Goal: Information Seeking & Learning: Learn about a topic

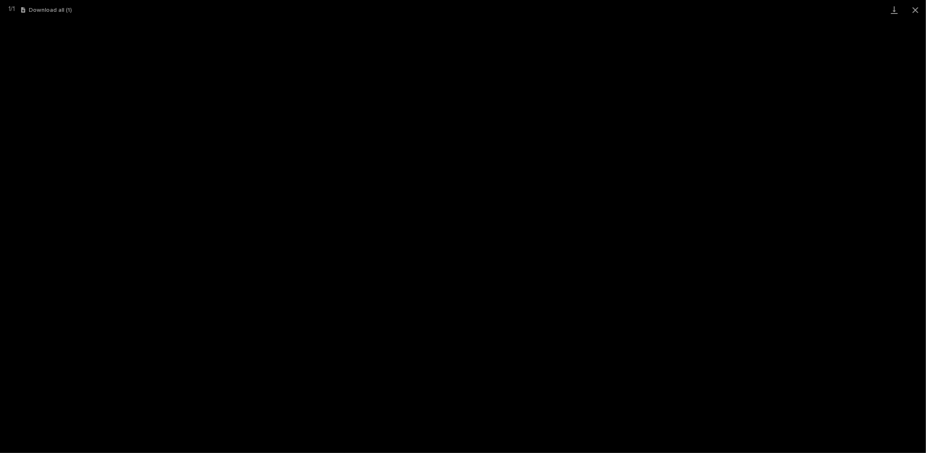
scroll to position [21, 0]
click at [914, 12] on button "Close gallery" at bounding box center [915, 10] width 21 height 20
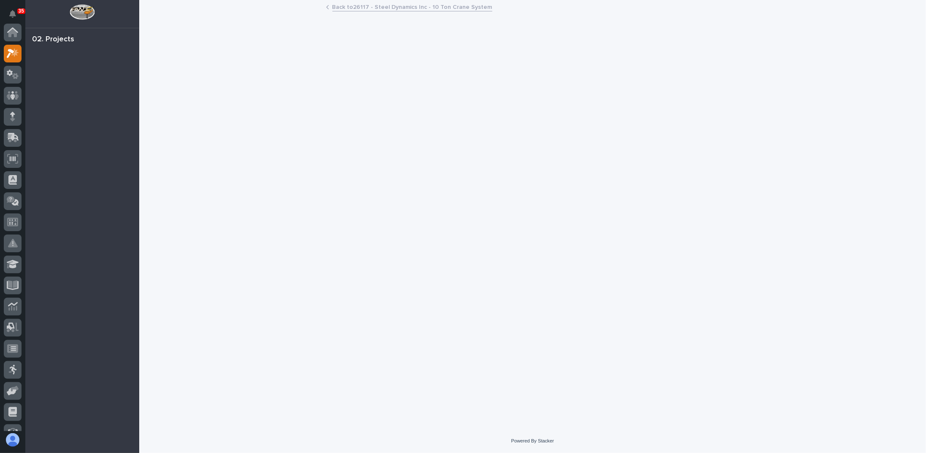
scroll to position [21, 0]
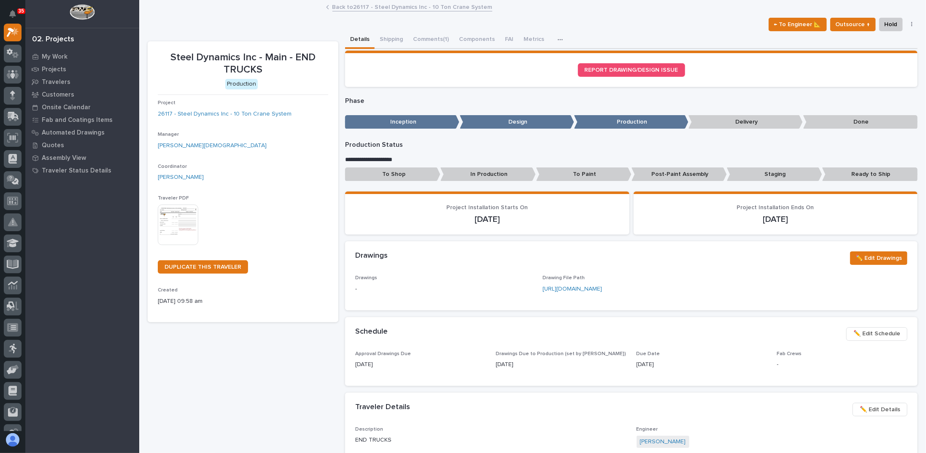
click at [355, 289] on p "-" at bounding box center [443, 289] width 177 height 9
click at [358, 288] on p "-" at bounding box center [443, 289] width 177 height 9
click at [366, 289] on p "-" at bounding box center [443, 289] width 177 height 9
drag, startPoint x: 354, startPoint y: 277, endPoint x: 376, endPoint y: 279, distance: 22.0
click at [376, 279] on p "Drawings" at bounding box center [443, 278] width 177 height 6
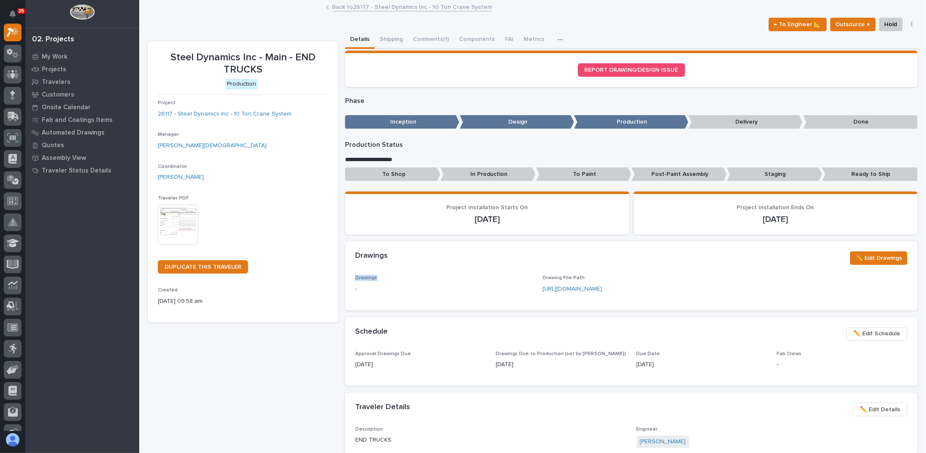
click at [376, 279] on p "Drawings" at bounding box center [443, 278] width 177 height 6
drag, startPoint x: 354, startPoint y: 278, endPoint x: 387, endPoint y: 279, distance: 32.1
click at [387, 279] on p "Drawings" at bounding box center [443, 278] width 177 height 6
click at [380, 287] on p "-" at bounding box center [443, 289] width 177 height 9
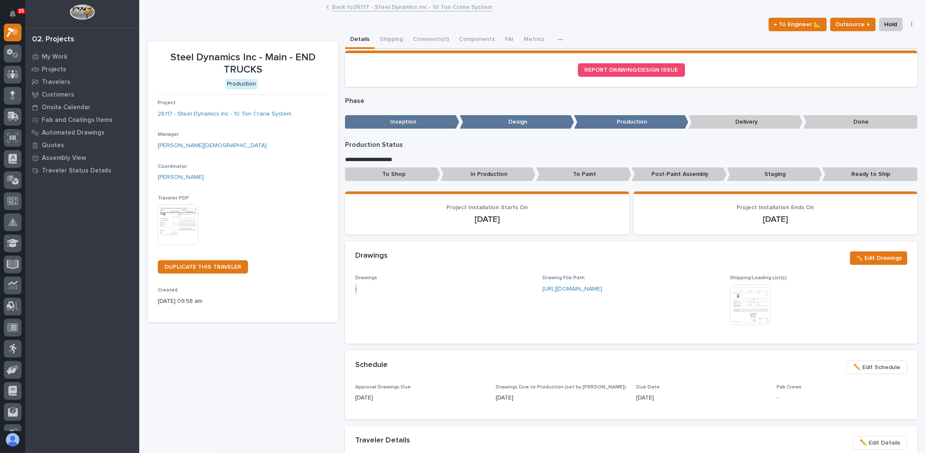
drag, startPoint x: 354, startPoint y: 289, endPoint x: 364, endPoint y: 289, distance: 9.3
click at [364, 289] on p "-" at bounding box center [443, 289] width 177 height 9
click at [395, 297] on div "Drawings -" at bounding box center [443, 287] width 177 height 25
click at [859, 261] on span "✏️ Edit Drawings" at bounding box center [879, 258] width 46 height 10
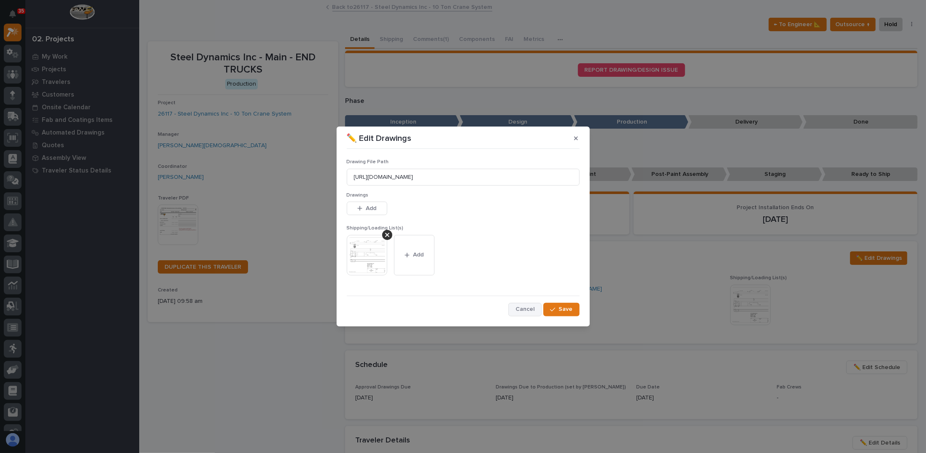
click at [520, 310] on span "Cancel" at bounding box center [525, 310] width 19 height 8
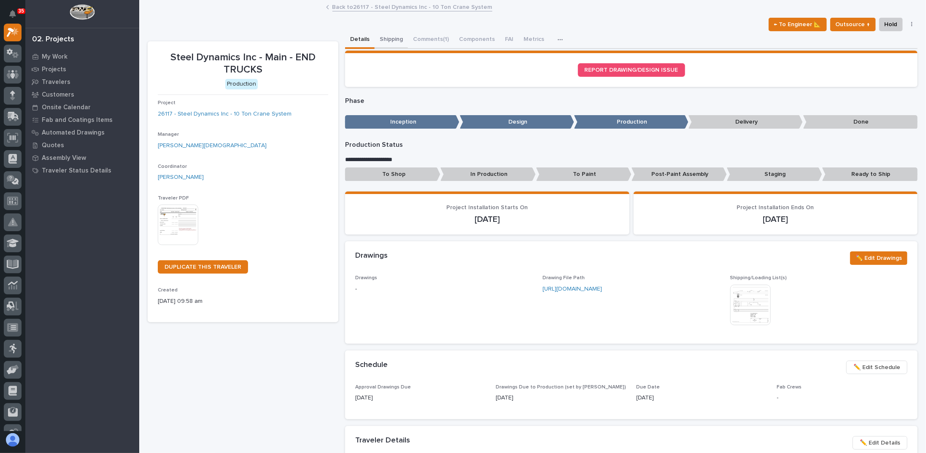
click at [389, 41] on button "Shipping" at bounding box center [391, 40] width 33 height 18
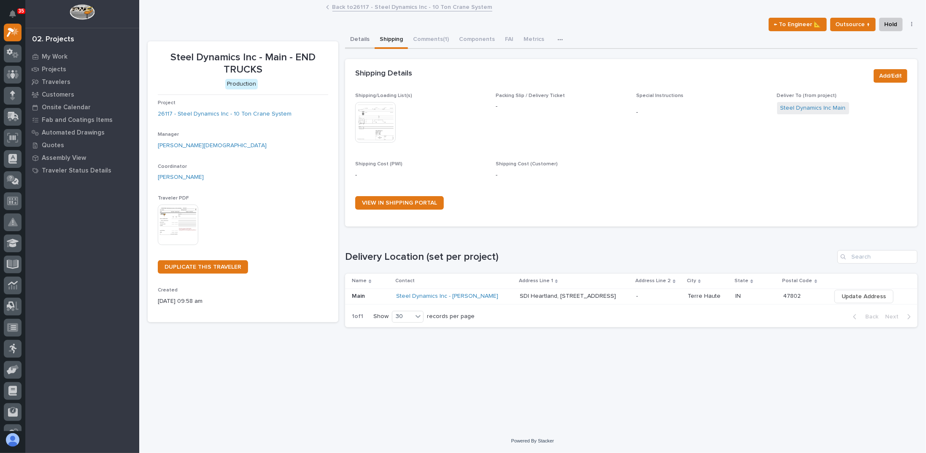
click at [361, 43] on button "Details" at bounding box center [360, 40] width 30 height 18
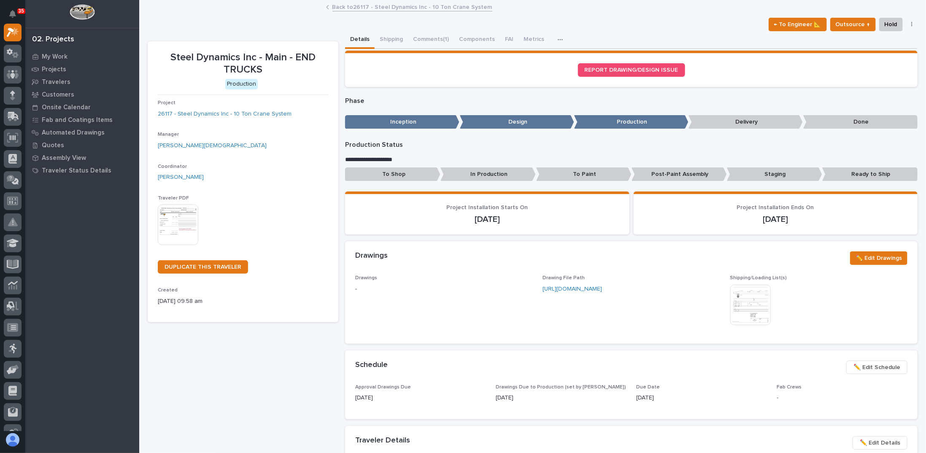
click at [452, 270] on div "Drawings ✏️ Edit Drawings" at bounding box center [631, 258] width 573 height 34
click at [754, 297] on img at bounding box center [750, 305] width 41 height 41
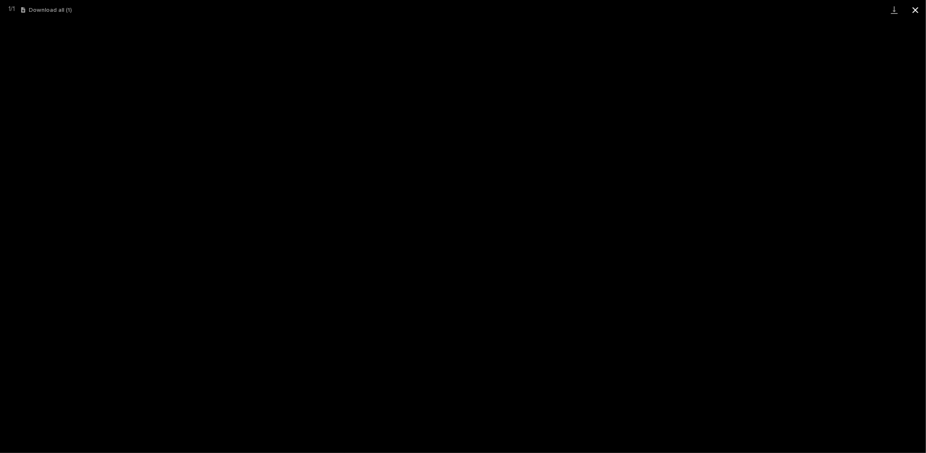
click at [917, 6] on button "Close gallery" at bounding box center [915, 10] width 21 height 20
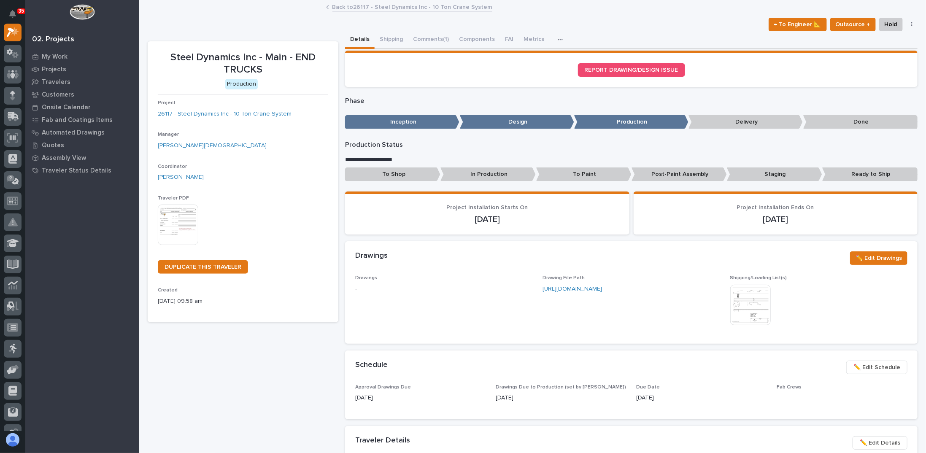
click at [745, 299] on img at bounding box center [750, 305] width 41 height 41
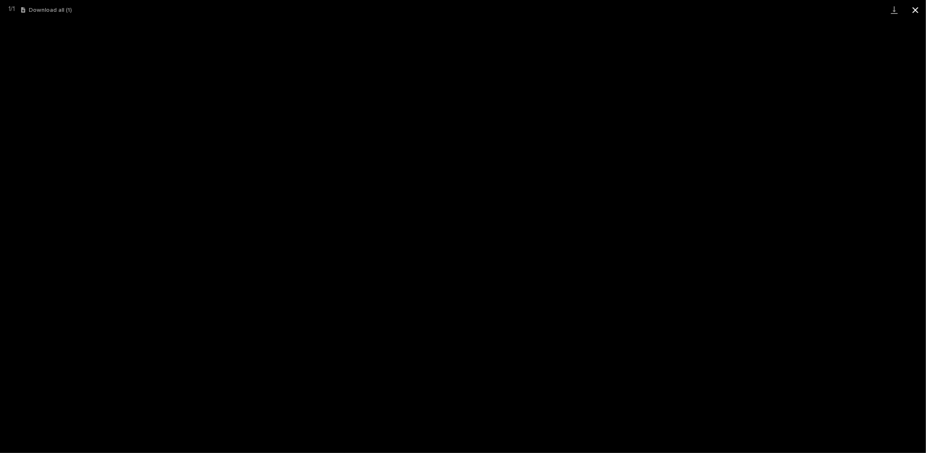
click at [912, 11] on button "Close gallery" at bounding box center [915, 10] width 21 height 20
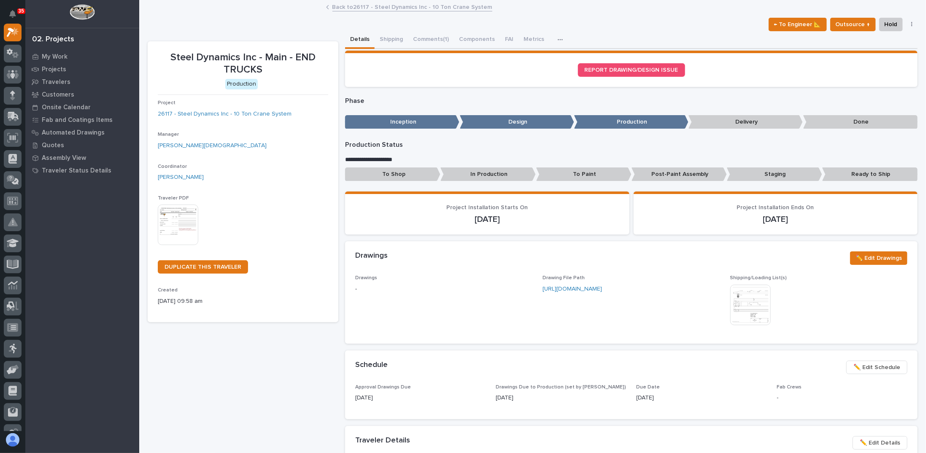
click at [189, 221] on img at bounding box center [178, 225] width 41 height 41
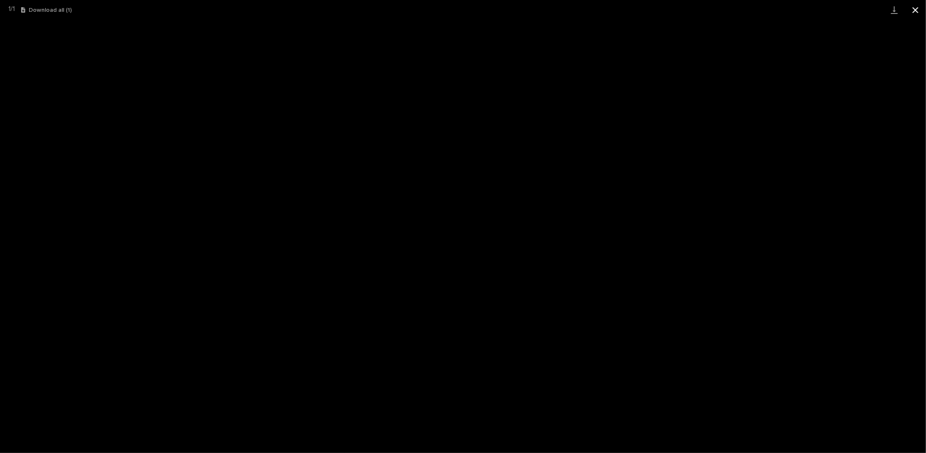
click at [918, 11] on button "Close gallery" at bounding box center [915, 10] width 21 height 20
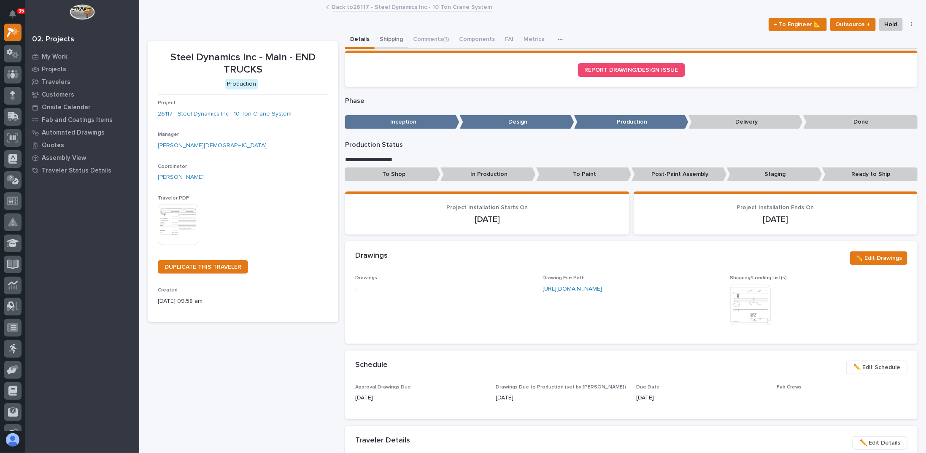
click at [394, 39] on button "Shipping" at bounding box center [391, 40] width 33 height 18
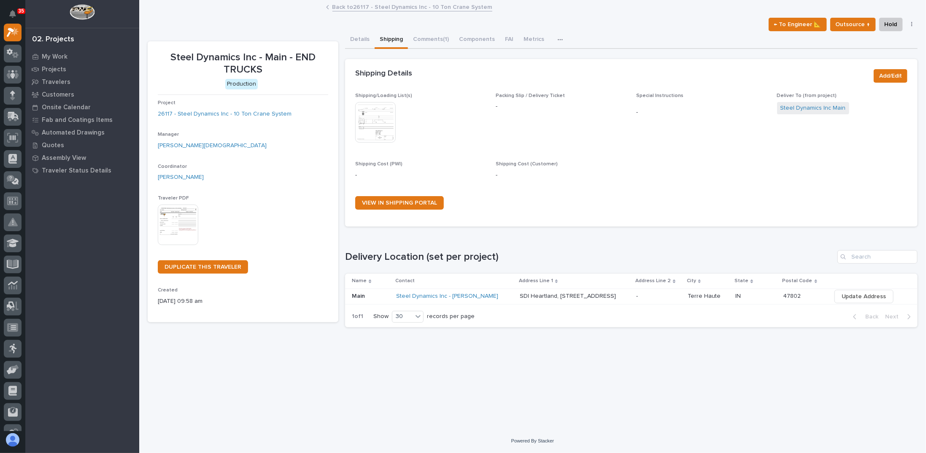
click at [395, 115] on img at bounding box center [375, 122] width 41 height 41
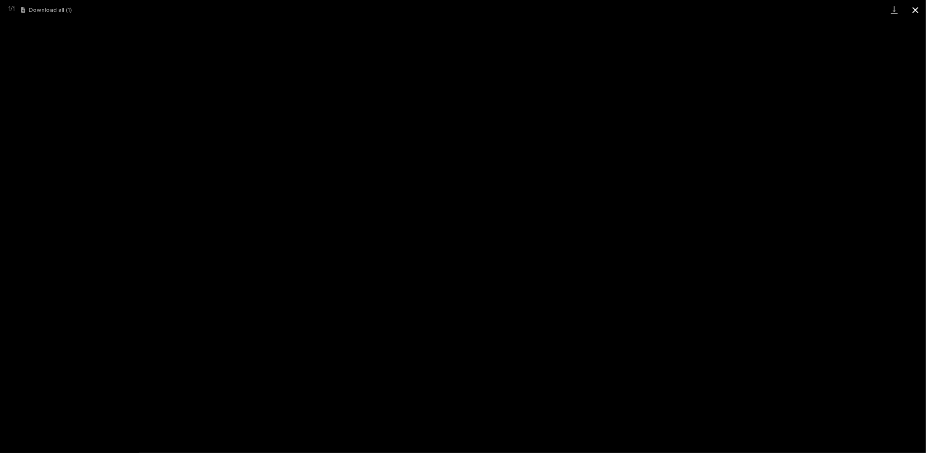
click at [918, 11] on button "Close gallery" at bounding box center [915, 10] width 21 height 20
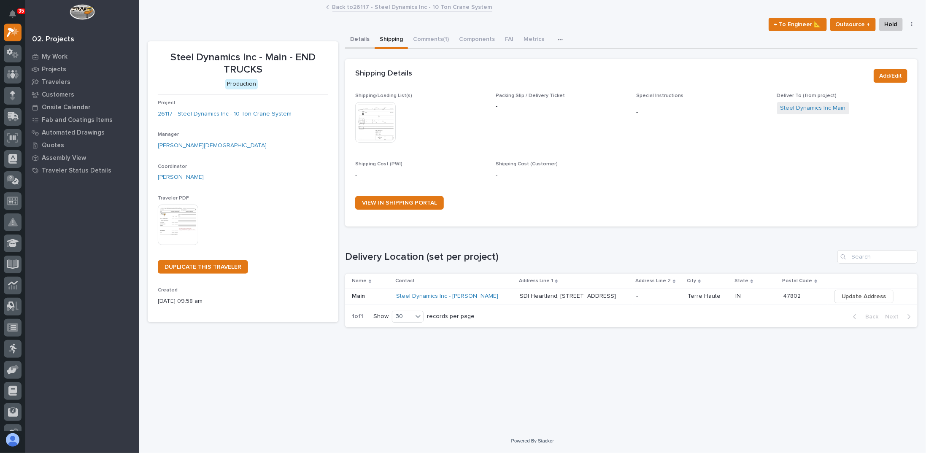
click at [360, 36] on button "Details" at bounding box center [360, 40] width 30 height 18
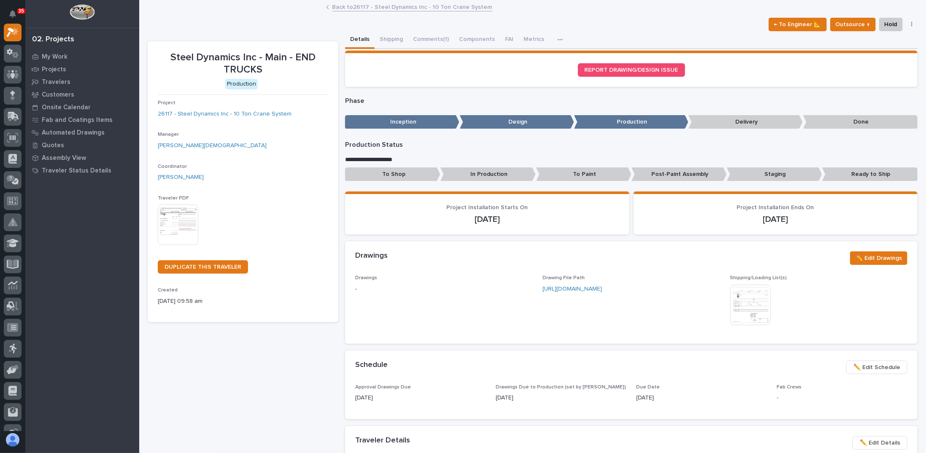
click at [737, 296] on img at bounding box center [750, 305] width 41 height 41
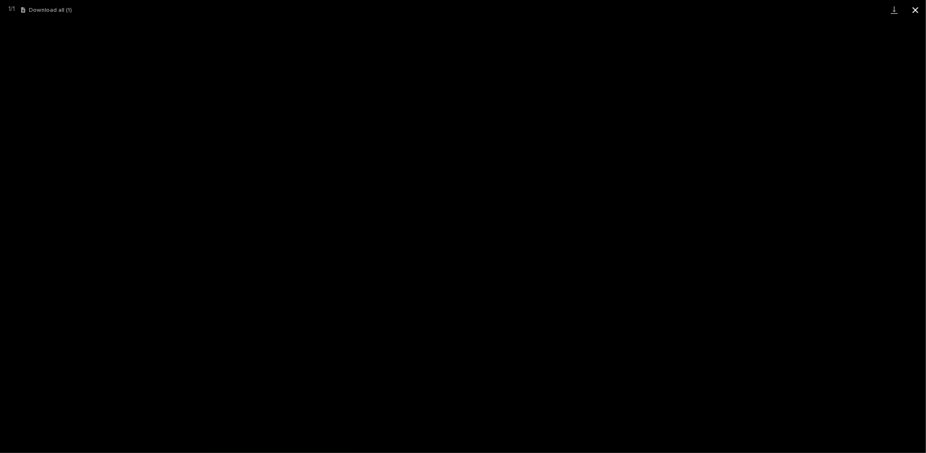
click at [918, 7] on button "Close gallery" at bounding box center [915, 10] width 21 height 20
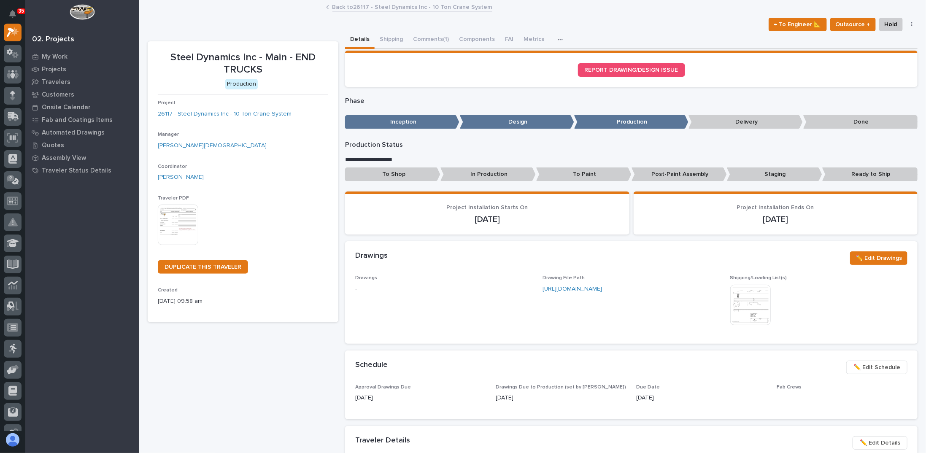
click at [745, 296] on img at bounding box center [750, 305] width 41 height 41
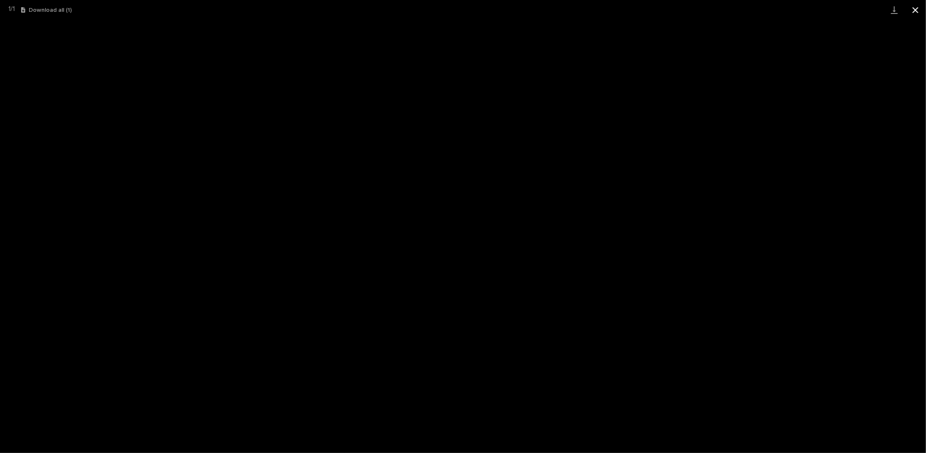
click at [913, 11] on button "Close gallery" at bounding box center [915, 10] width 21 height 20
